Goal: Check status: Check status

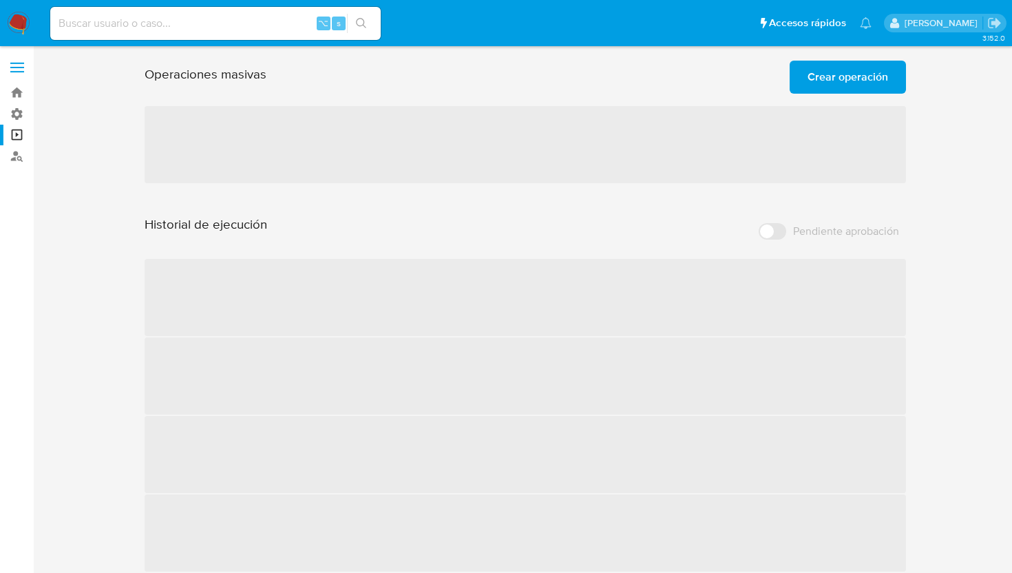
click at [197, 34] on div "⌥ s" at bounding box center [215, 23] width 330 height 33
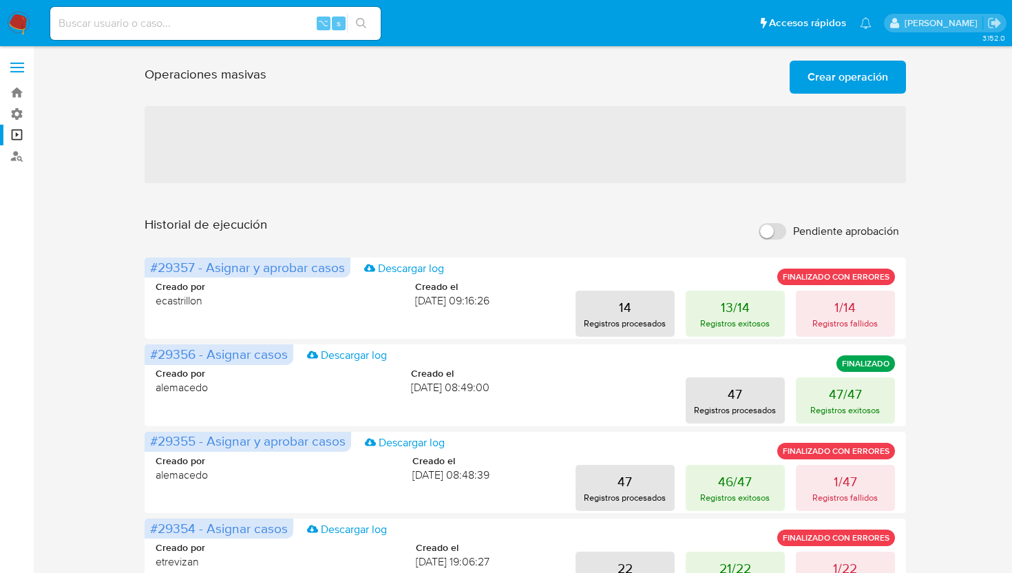
click at [207, 29] on input at bounding box center [215, 23] width 330 height 18
paste input "2462977828"
type input "2462977828"
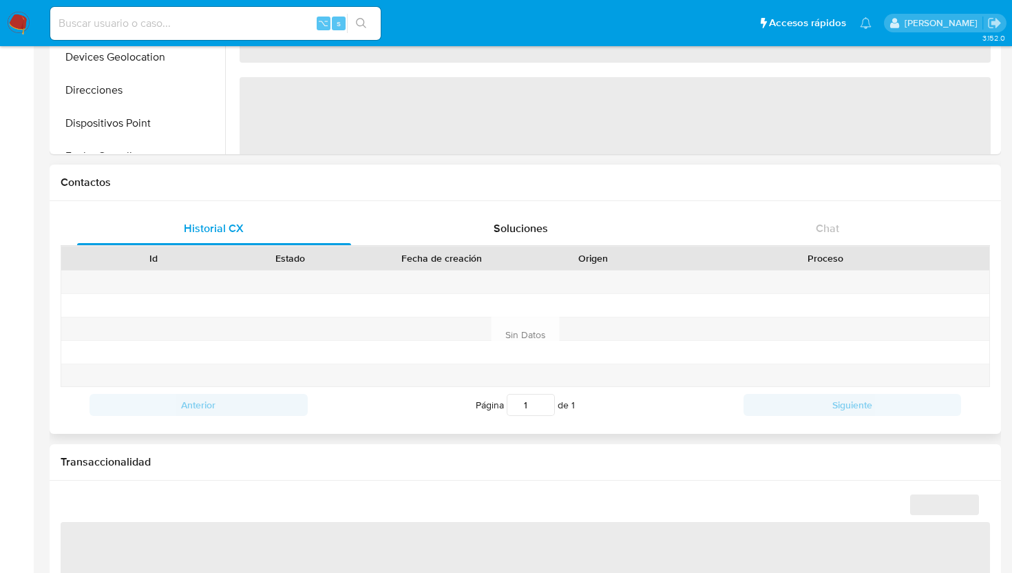
scroll to position [314, 0]
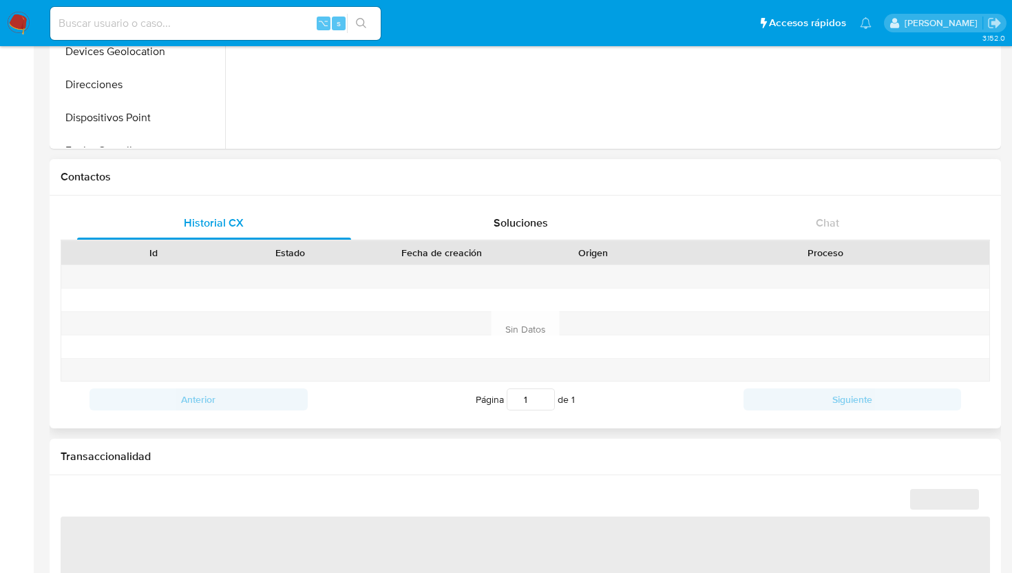
select select "10"
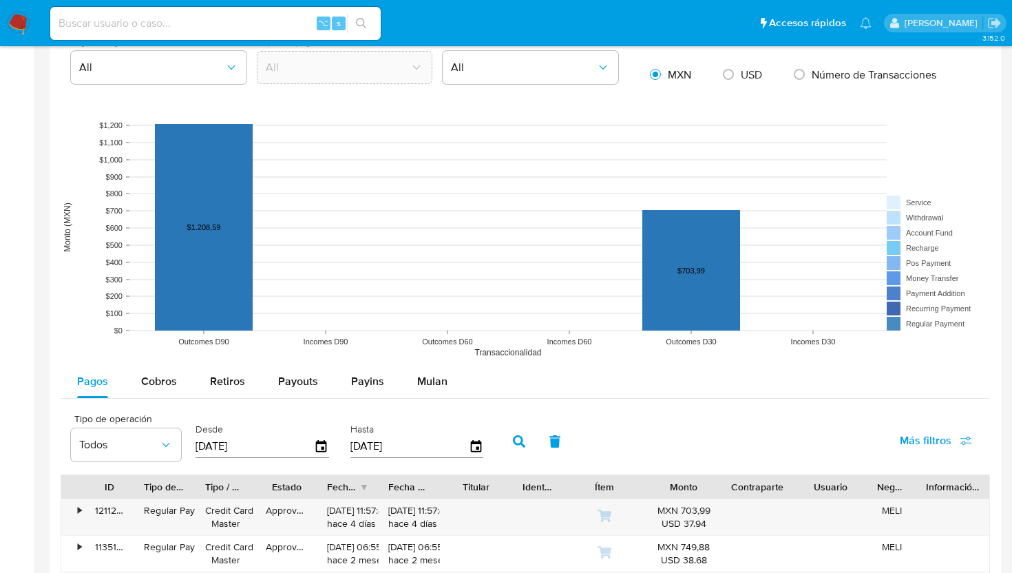
scroll to position [1316, 0]
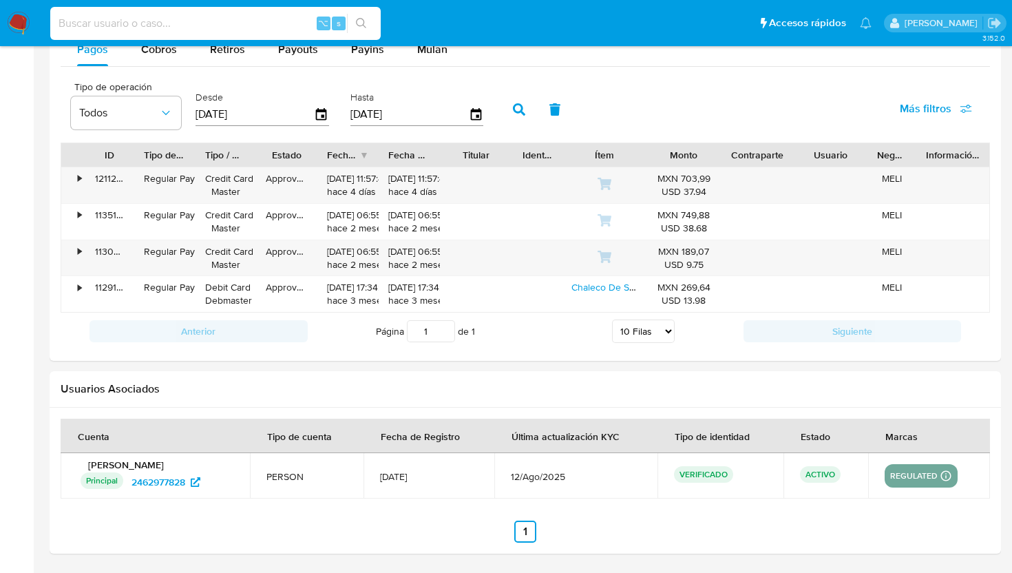
click at [149, 21] on input at bounding box center [215, 23] width 330 height 18
paste input "2462977828"
type input "2462977828"
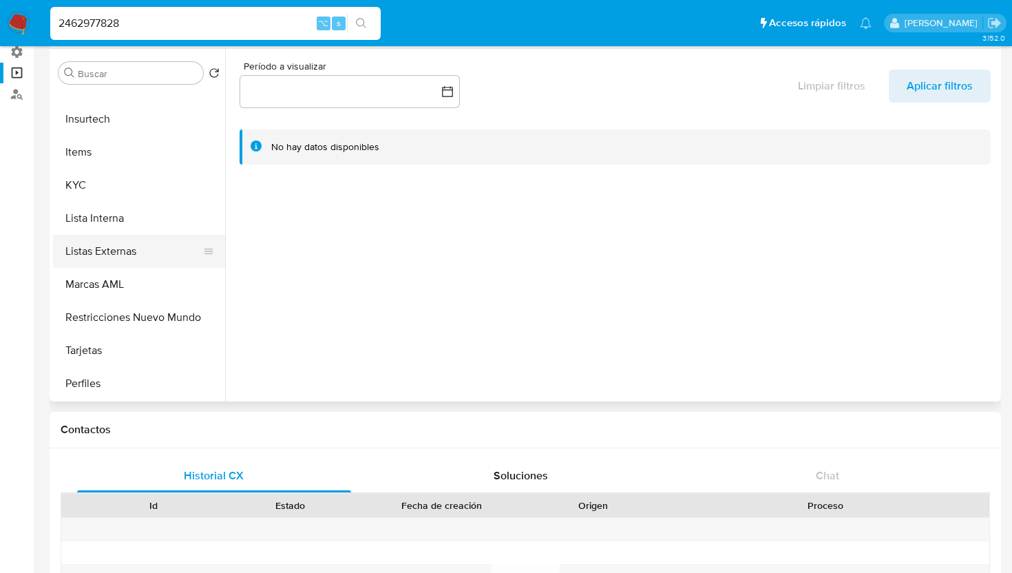
scroll to position [427, 0]
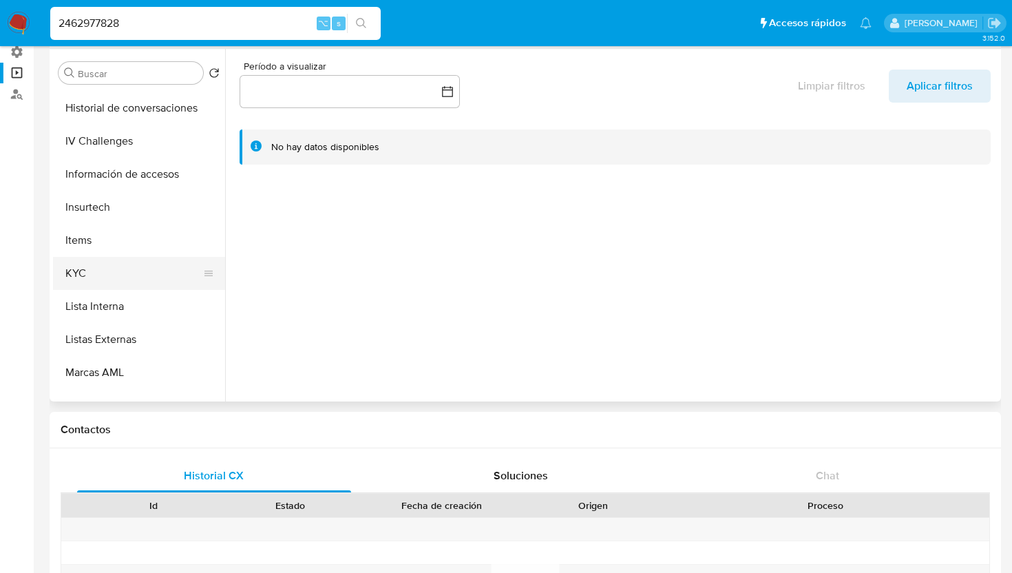
click at [85, 278] on button "KYC" at bounding box center [133, 273] width 161 height 33
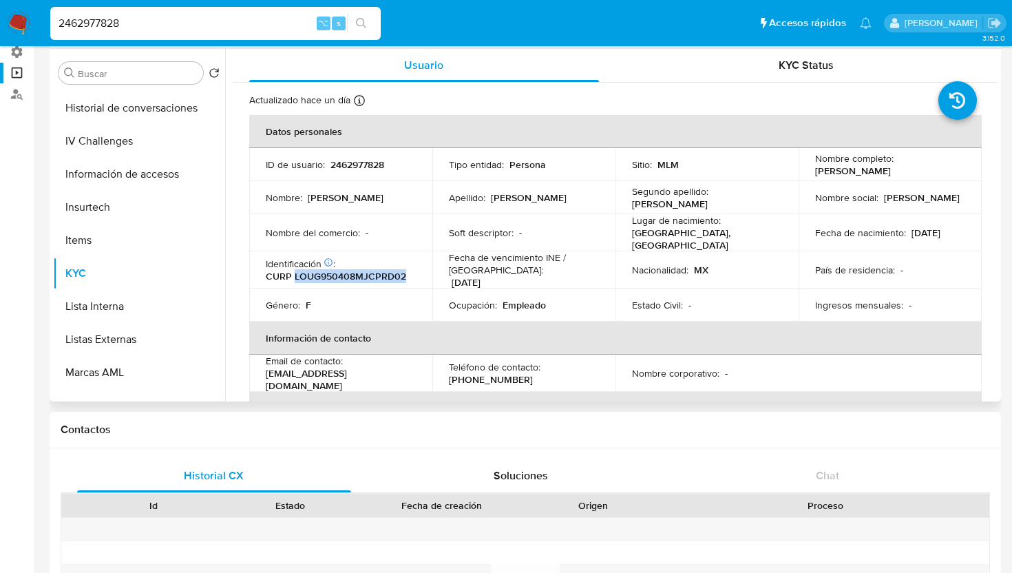
drag, startPoint x: 295, startPoint y: 270, endPoint x: 447, endPoint y: 270, distance: 151.4
click at [447, 270] on tr "Identificación CIC: 138940591 : CURP LOUG950408MJCPRD02 Fecha de vencimiento IN…" at bounding box center [615, 269] width 732 height 37
